Goal: Share content: Share content

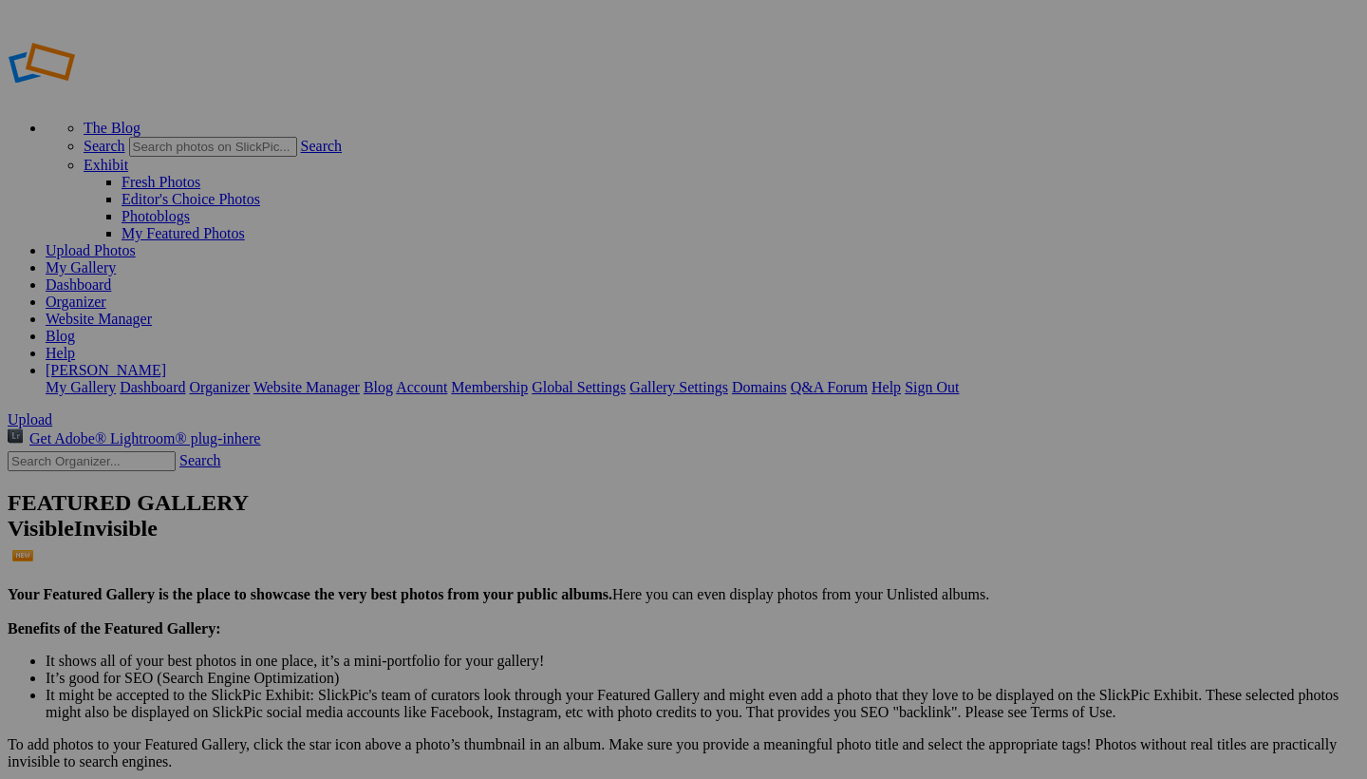
select select "700"
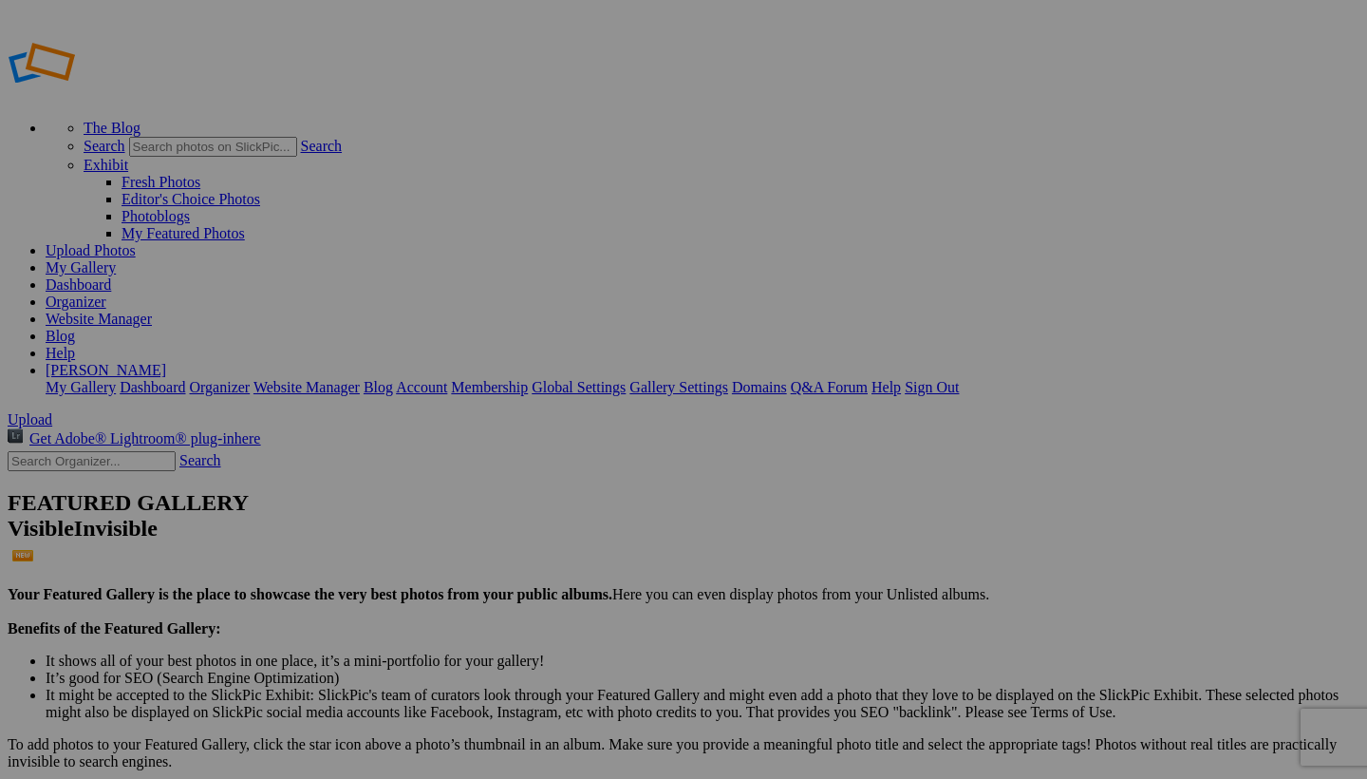
type textarea "<!-- SlickPic.com image hosting. HTML Bulk Share code Starts Here --> <div styl…"
type textarea "[URL=https://www.slickpic.com/share/klkOEOiNTIMEIN/albums/2002-Dodge-Ram-6speed…"
type textarea "https://bulk-share.slickpic.com/album/share/klkOEOiNTIMEIN/22985950.0/700/p/IMG…"
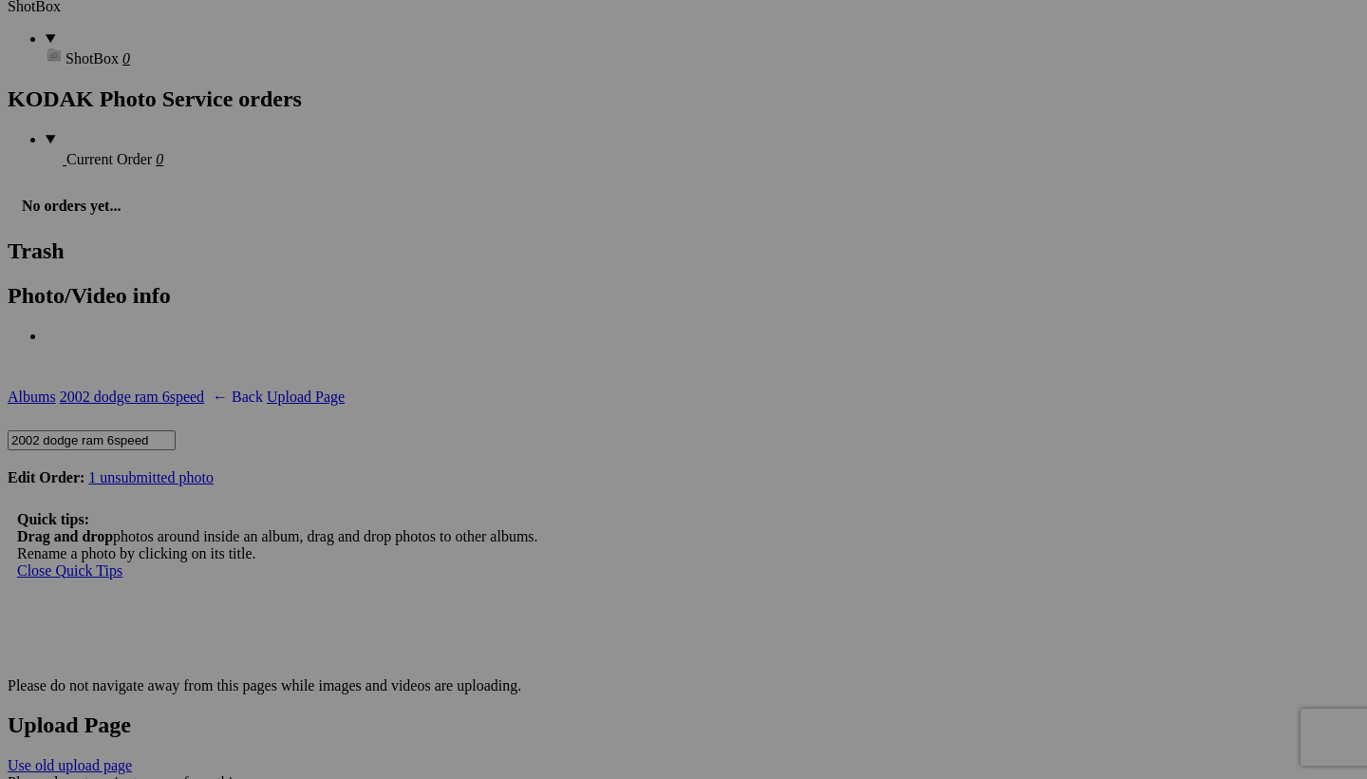
scroll to position [3369, 0]
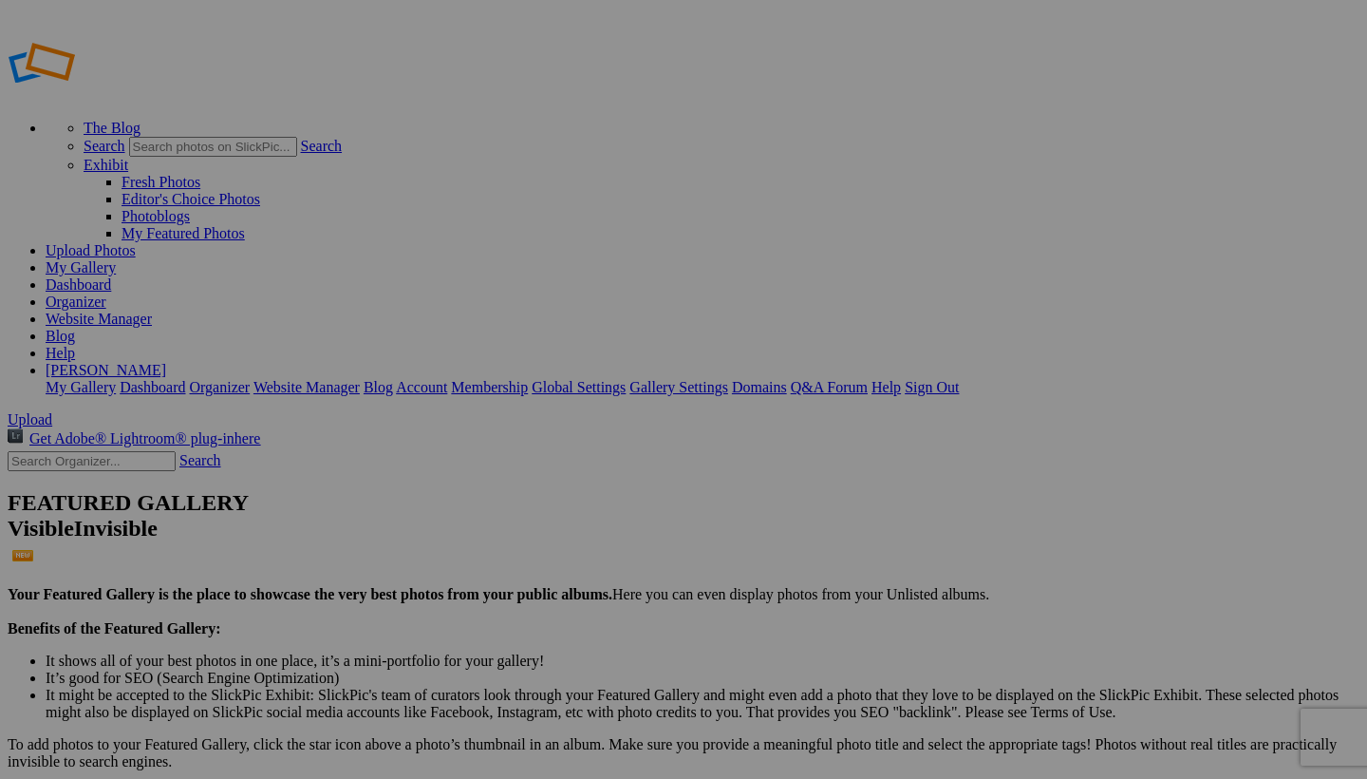
scroll to position [0, 0]
select select "1000"
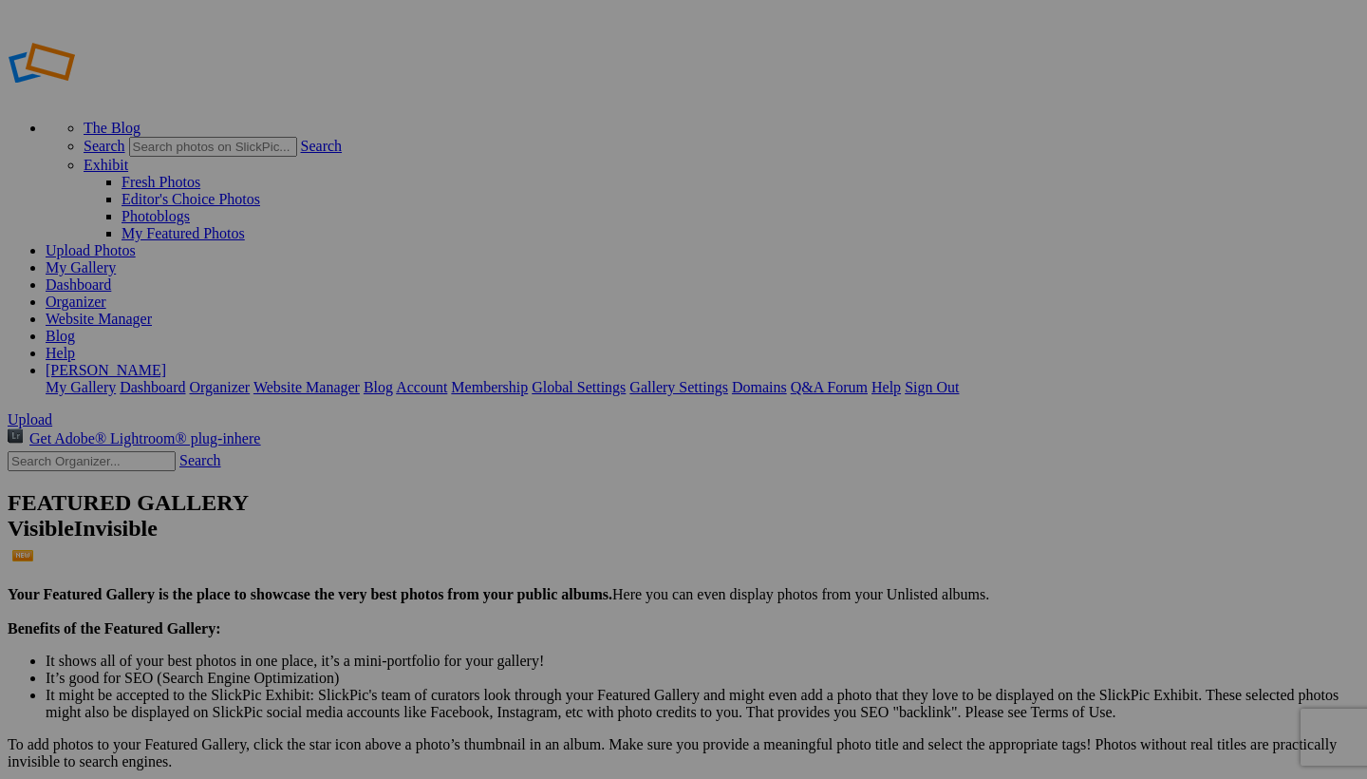
type textarea "<!-- SlickPic.com image hosting. HTML Bulk Share code Starts Here --> <div styl…"
type textarea "[URL=https://www.slickpic.com/share/MMZgNTZuNjTYN-/albums/2002-Dodge-Ram-6speed…"
type textarea "https://bulk-share.slickpic.com/album/share/MMZgNTZuNjTYN-/22986043.0/1000/p/IM…"
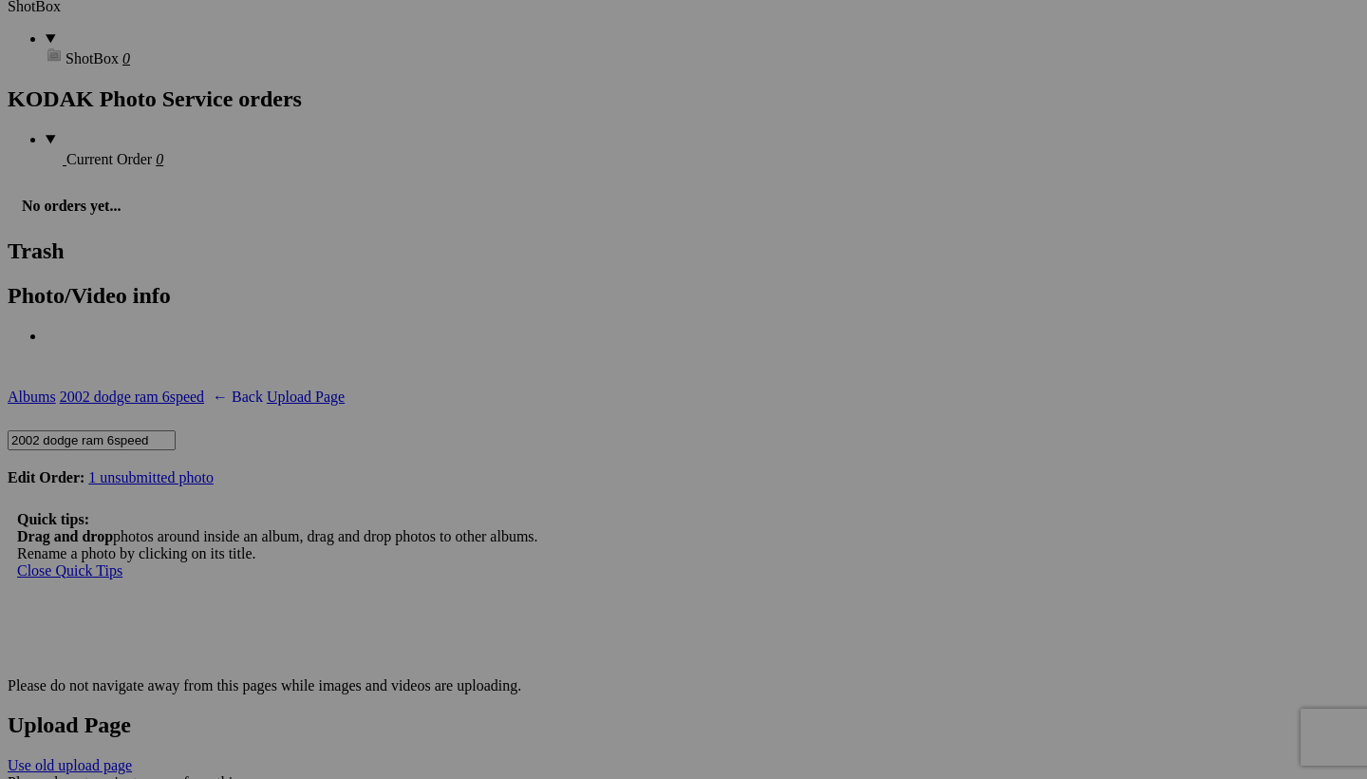
scroll to position [3369, 0]
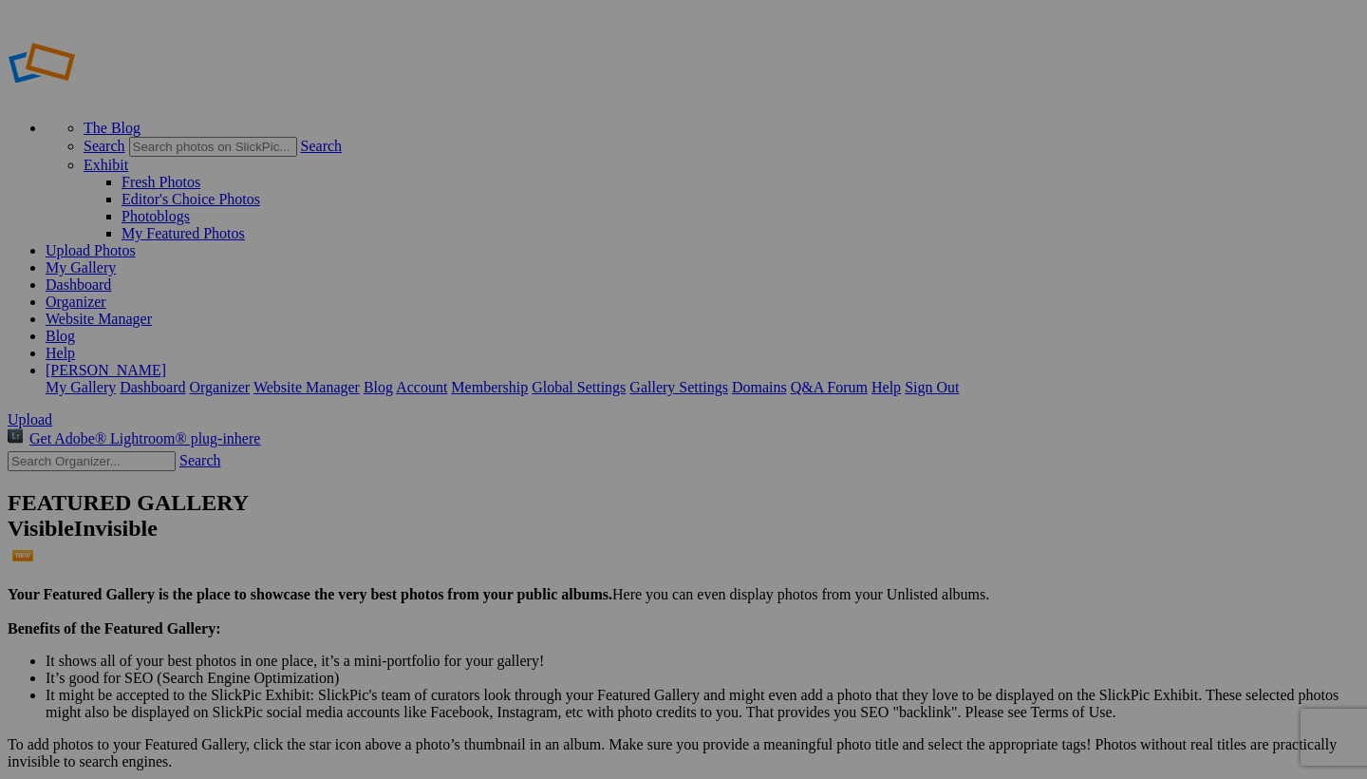
scroll to position [0, 0]
